Goal: Information Seeking & Learning: Learn about a topic

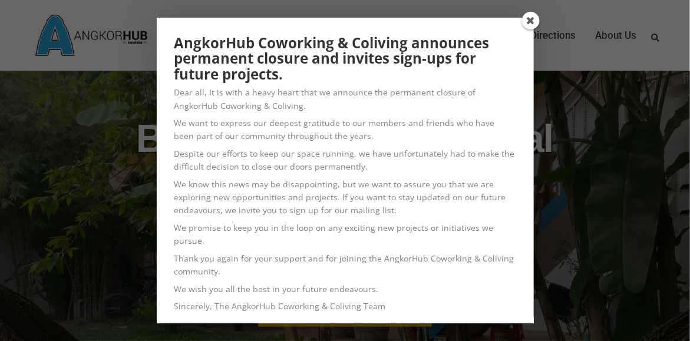
click at [531, 24] on span at bounding box center [531, 21] width 18 height 18
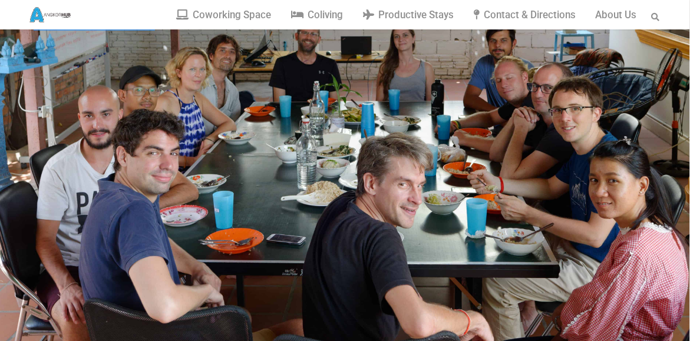
scroll to position [177, 0]
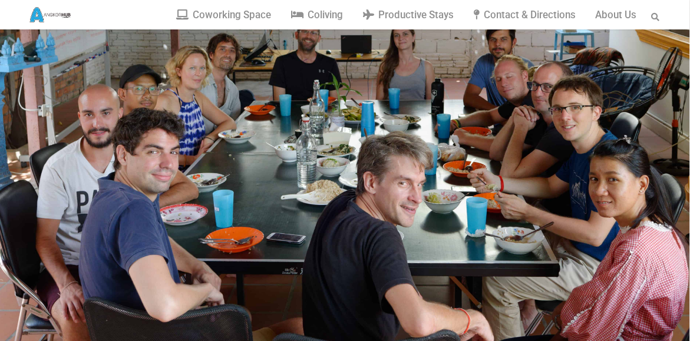
drag, startPoint x: 602, startPoint y: 161, endPoint x: 344, endPoint y: 149, distance: 259.0
click at [344, 149] on rs-slide "Meet other like-minded professionals See what we offer Shape and boost your wor…" at bounding box center [345, 135] width 691 height 483
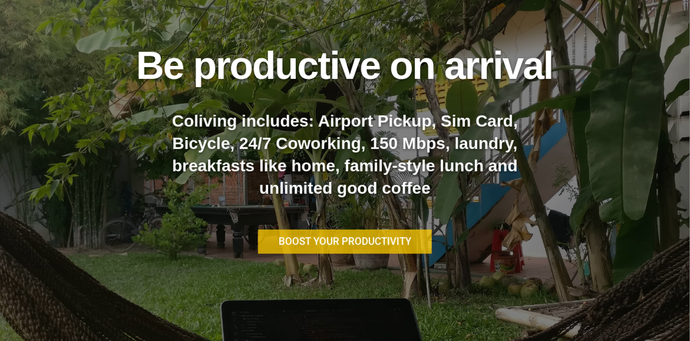
scroll to position [0, 0]
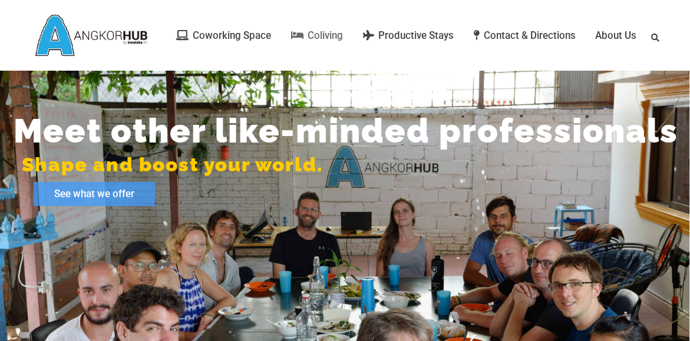
click at [317, 37] on span "Coliving" at bounding box center [325, 35] width 35 height 12
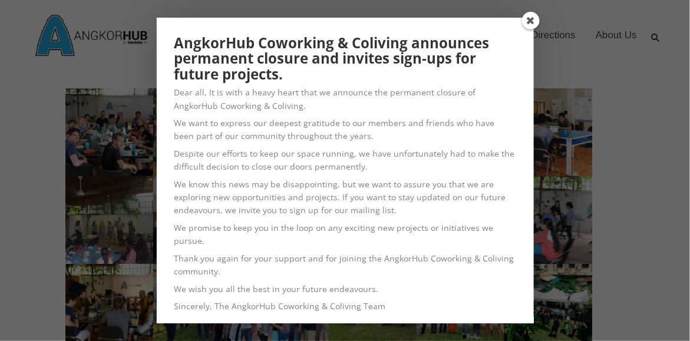
click at [532, 25] on span at bounding box center [531, 21] width 18 height 18
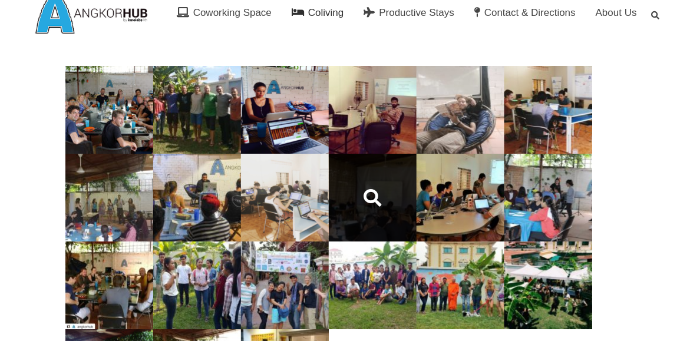
scroll to position [21, 0]
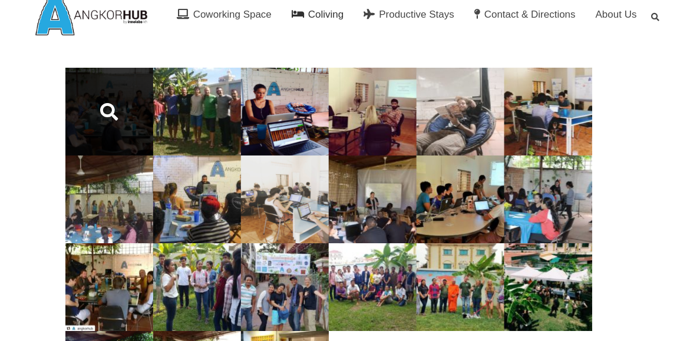
click at [93, 135] on span at bounding box center [109, 112] width 88 height 88
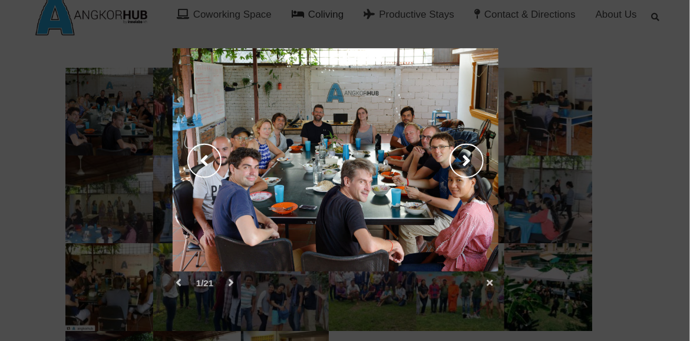
click at [475, 163] on link "next" at bounding box center [419, 159] width 160 height 223
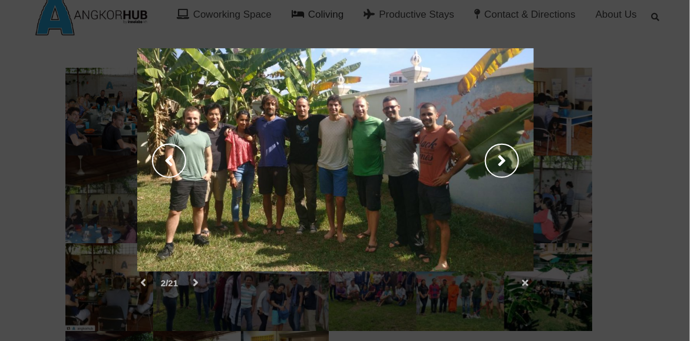
click at [505, 156] on link "next" at bounding box center [437, 159] width 195 height 223
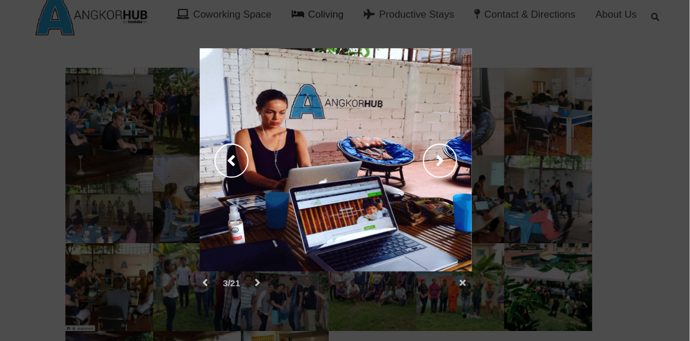
click at [445, 157] on link "next" at bounding box center [404, 159] width 133 height 223
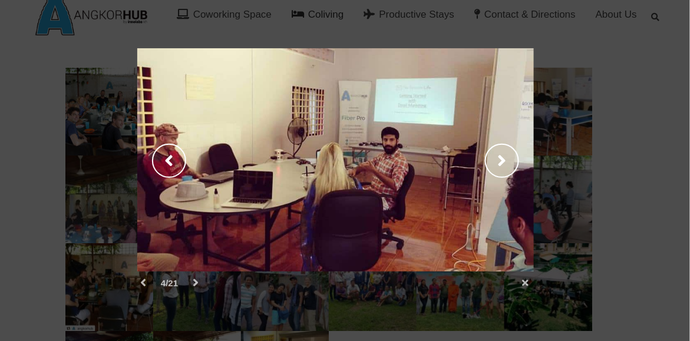
click at [497, 160] on link "next" at bounding box center [437, 159] width 195 height 223
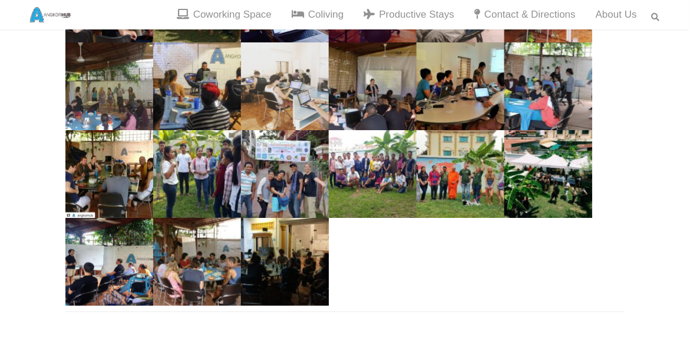
scroll to position [133, 0]
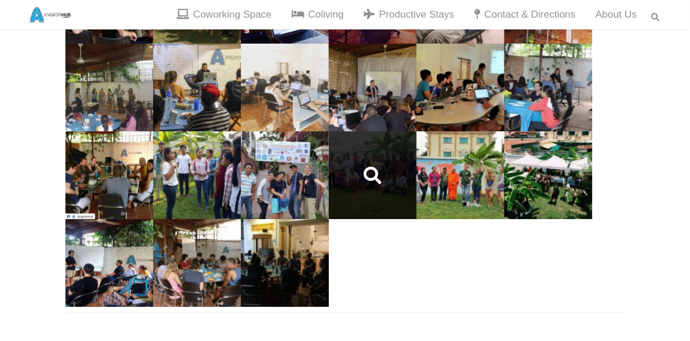
click at [391, 165] on span at bounding box center [373, 175] width 88 height 88
